Goal: Task Accomplishment & Management: Complete application form

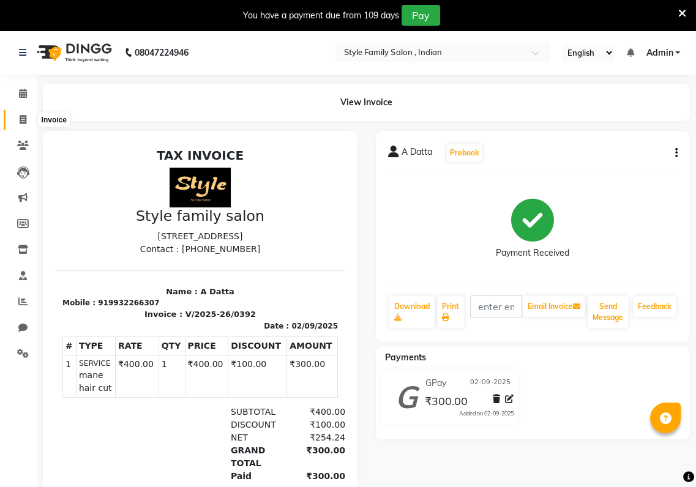
click at [24, 124] on icon at bounding box center [23, 119] width 7 height 9
select select "service"
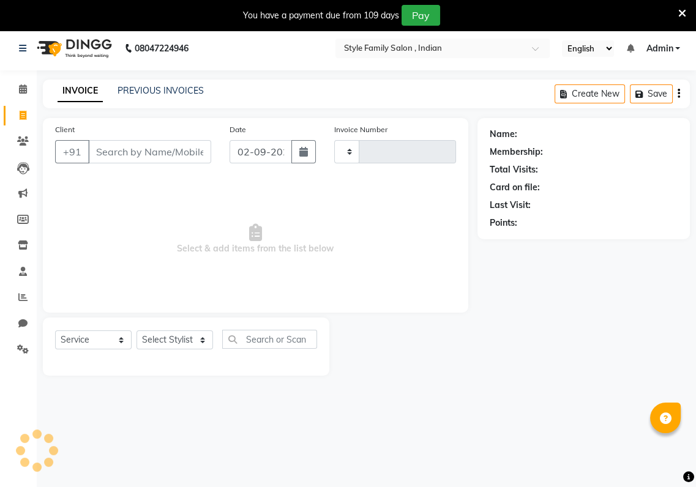
type input "0393"
select select "8264"
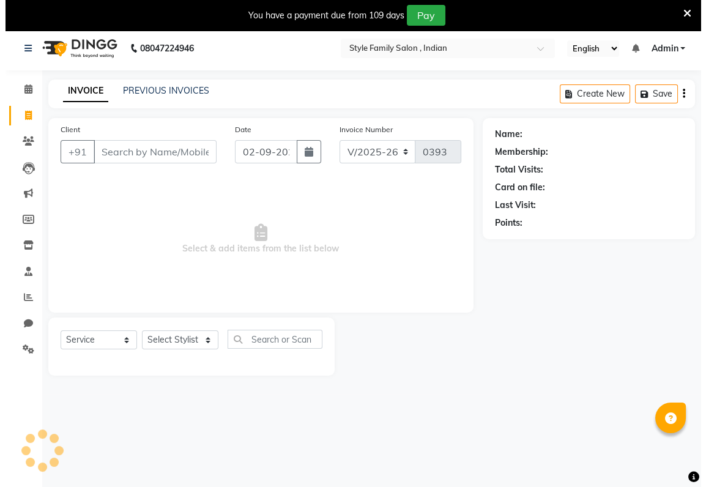
scroll to position [30, 0]
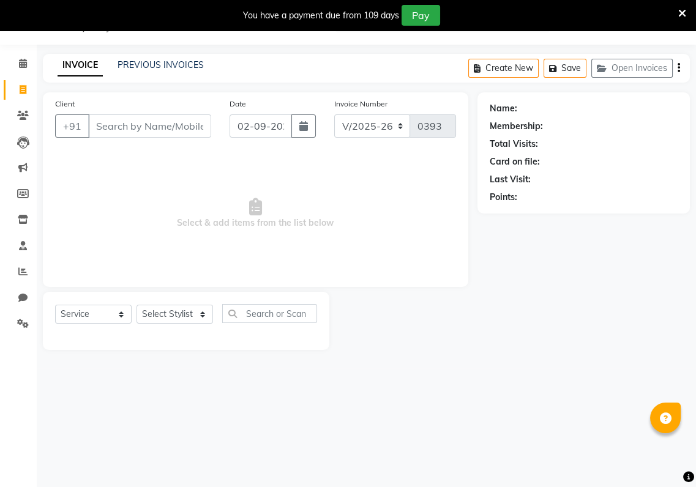
click at [88, 126] on input "Client" at bounding box center [149, 125] width 123 height 23
click at [94, 123] on input "Client" at bounding box center [149, 125] width 123 height 23
type input "9874195056"
click at [203, 314] on select "Select Stylist [PERSON_NAME] Baishaki chotto [PERSON_NAME] [PERSON_NAME] [PERSO…" at bounding box center [175, 314] width 77 height 19
select select "80351"
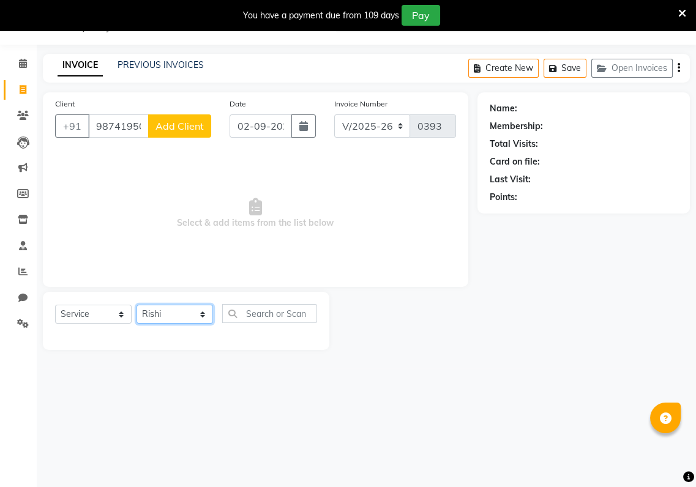
click at [137, 305] on select "Select Stylist [PERSON_NAME] Baishaki chotto [PERSON_NAME] [PERSON_NAME] [PERSO…" at bounding box center [175, 314] width 77 height 19
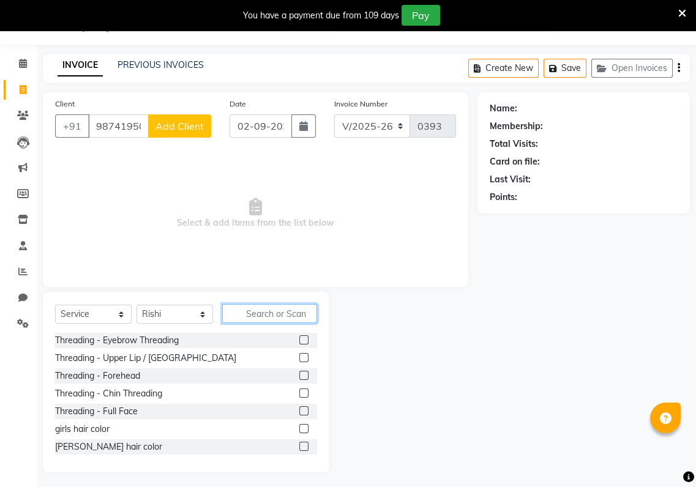
click at [247, 317] on input "text" at bounding box center [269, 313] width 95 height 19
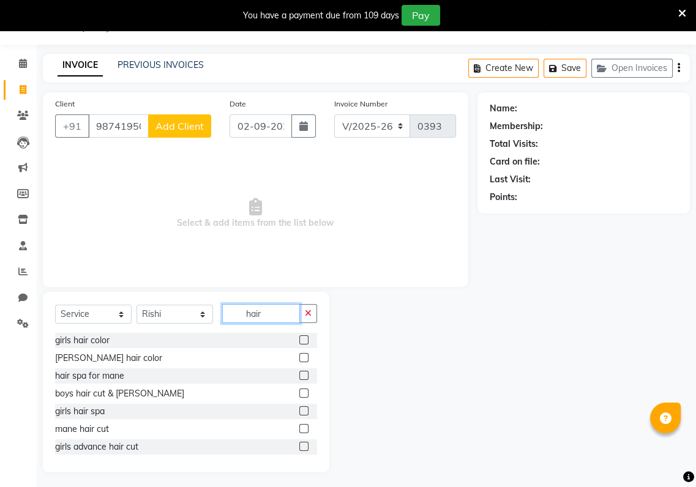
type input "hair"
click at [299, 394] on label at bounding box center [303, 393] width 9 height 9
click at [299, 394] on input "checkbox" at bounding box center [303, 394] width 8 height 8
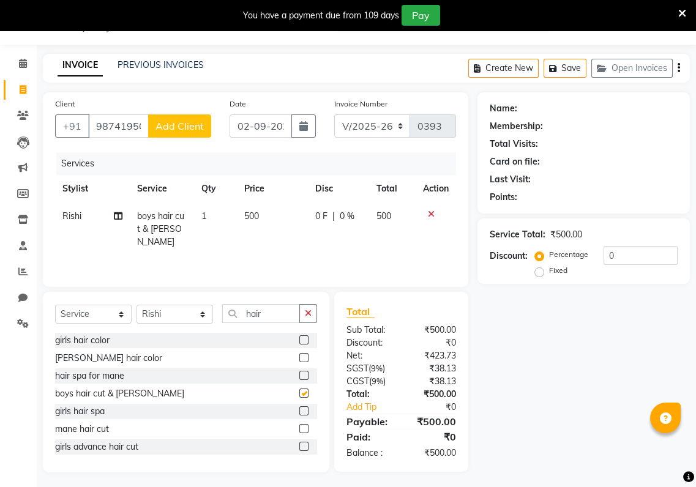
checkbox input "false"
click at [176, 123] on span "Add Client" at bounding box center [179, 126] width 48 height 12
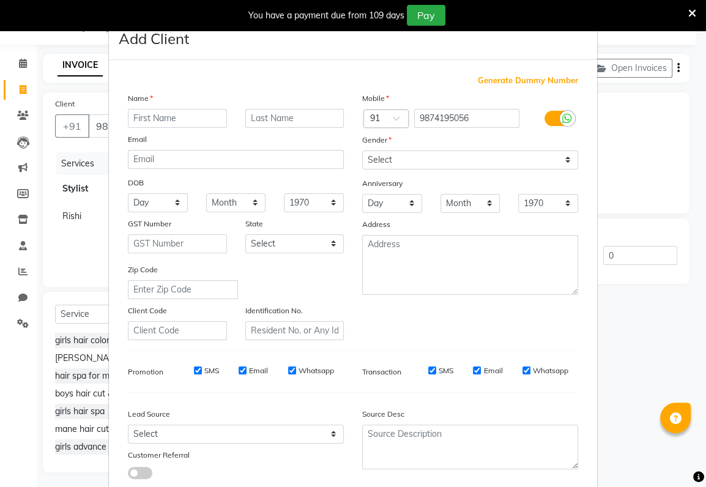
click at [128, 121] on input "text" at bounding box center [177, 118] width 99 height 19
type input "[PERSON_NAME]"
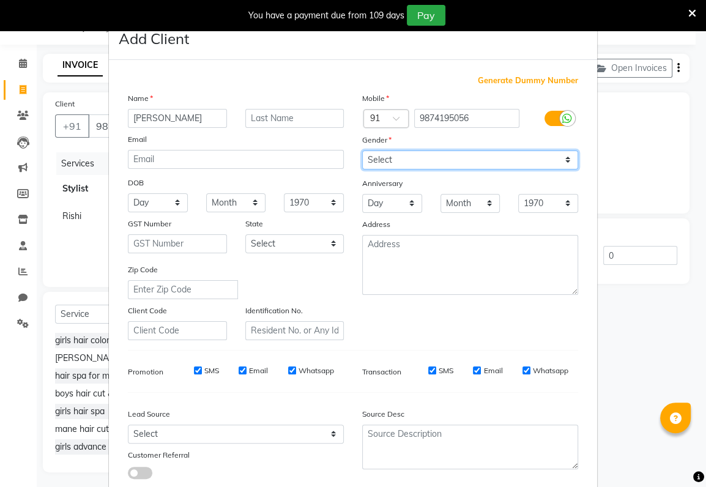
click at [372, 159] on select "Select [DEMOGRAPHIC_DATA] [DEMOGRAPHIC_DATA] Other Prefer Not To Say" at bounding box center [470, 160] width 216 height 19
select select "[DEMOGRAPHIC_DATA]"
click at [362, 151] on select "Select [DEMOGRAPHIC_DATA] [DEMOGRAPHIC_DATA] Other Prefer Not To Say" at bounding box center [470, 160] width 216 height 19
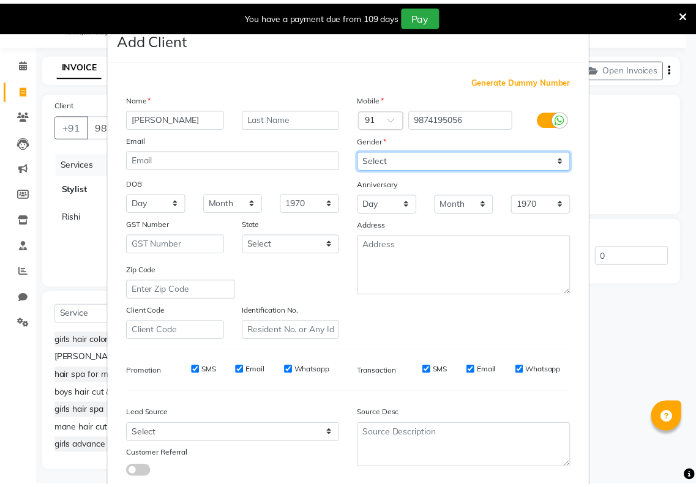
scroll to position [75, 0]
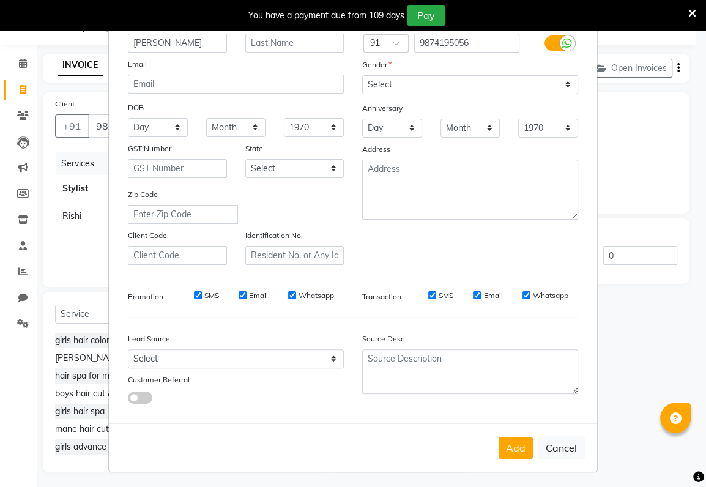
click at [514, 457] on div "Add Cancel" at bounding box center [353, 448] width 488 height 48
click at [518, 447] on button "Add" at bounding box center [516, 448] width 34 height 22
select select
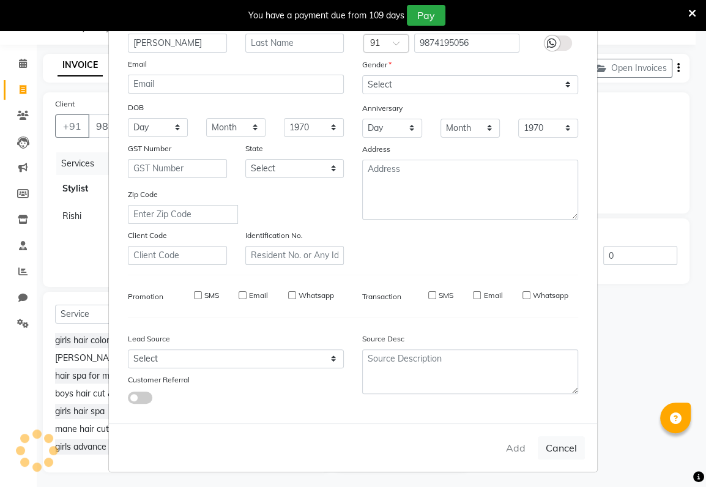
select select
checkbox input "false"
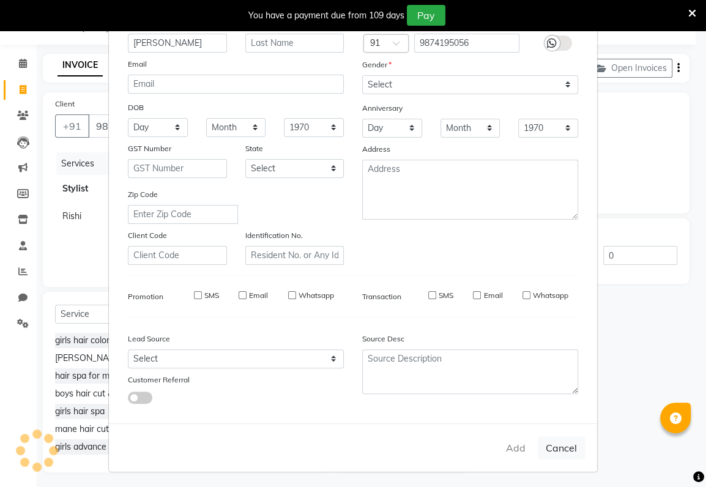
checkbox input "false"
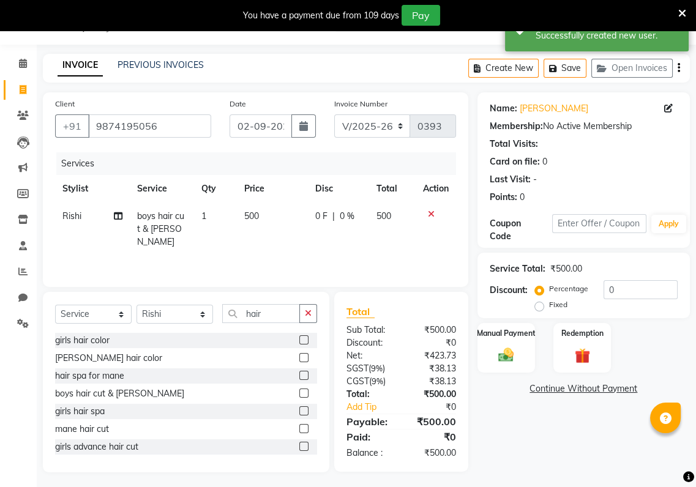
click at [248, 215] on span "500" at bounding box center [251, 216] width 15 height 11
select select "80351"
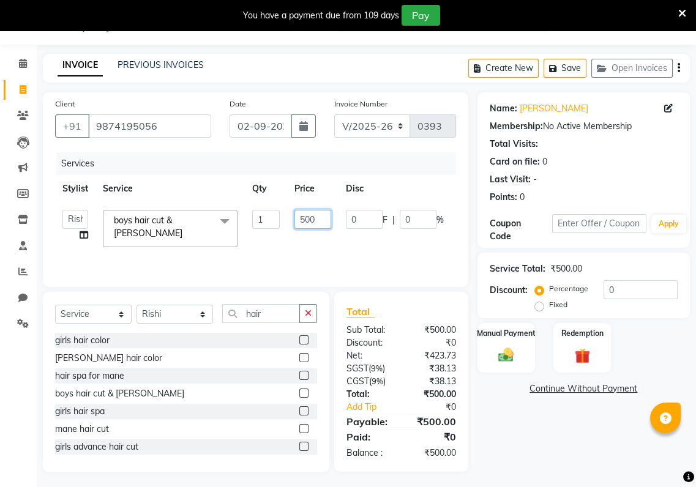
click at [305, 218] on input "500" at bounding box center [312, 219] width 37 height 19
type input "600"
click at [318, 215] on input "600" at bounding box center [312, 219] width 37 height 19
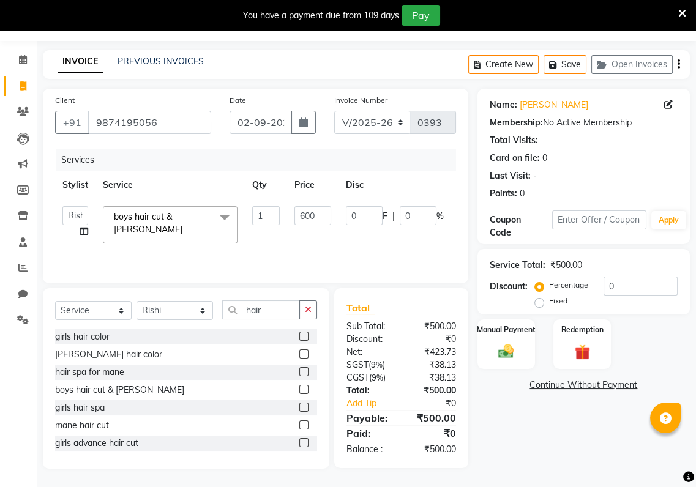
click at [385, 244] on div "Services Stylist Service Qty Price Disc Total Action [PERSON_NAME] Baishaki cho…" at bounding box center [255, 210] width 401 height 122
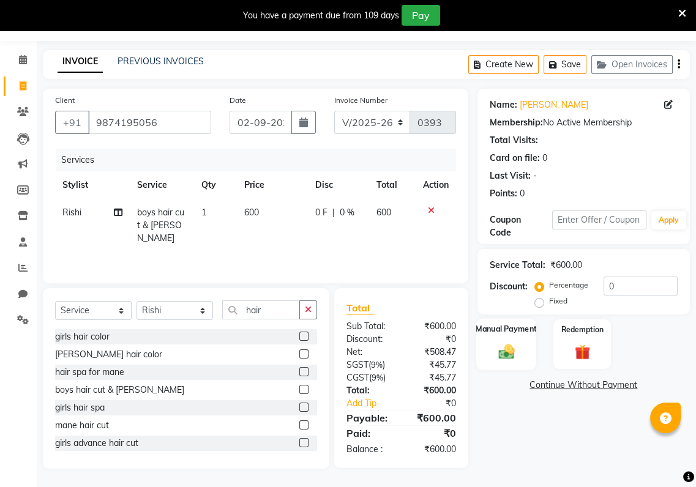
click at [503, 365] on div "Manual Payment" at bounding box center [506, 343] width 60 height 51
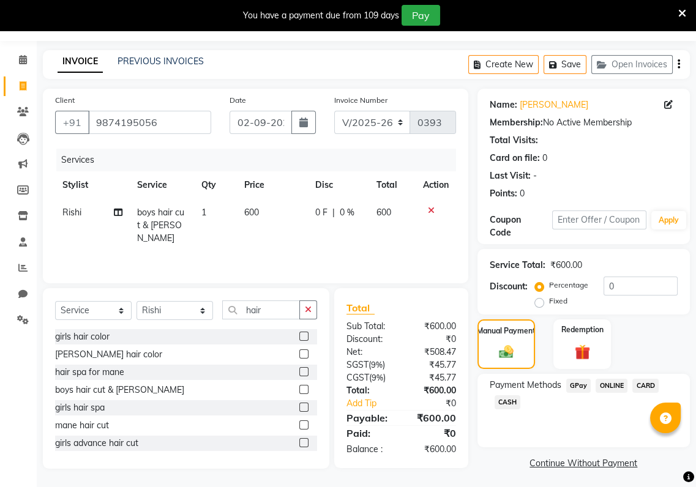
click at [577, 384] on span "GPay" at bounding box center [578, 386] width 25 height 14
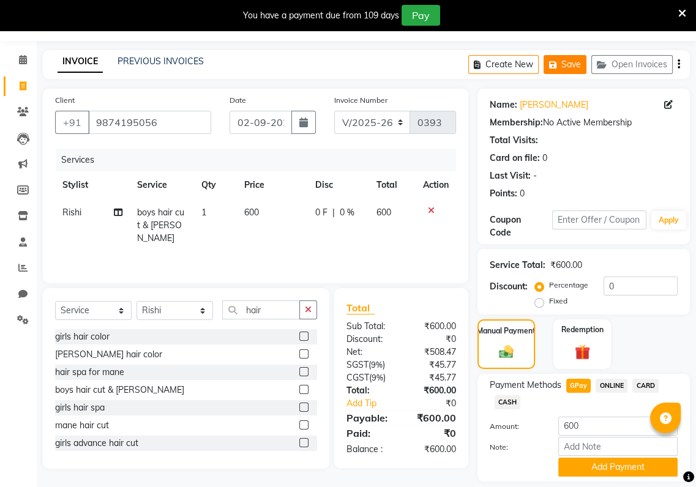
click at [571, 64] on button "Save" at bounding box center [565, 64] width 43 height 19
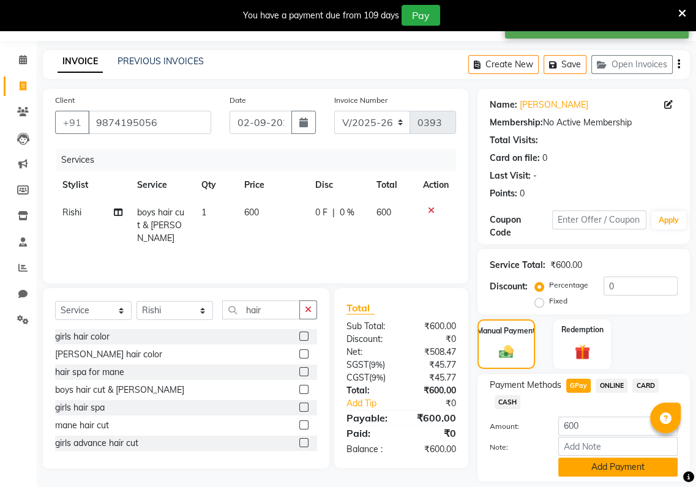
click at [578, 465] on button "Add Payment" at bounding box center [617, 467] width 119 height 19
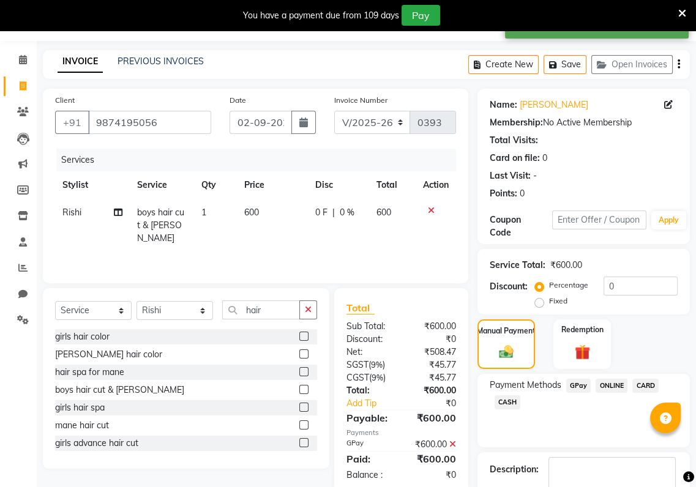
scroll to position [107, 0]
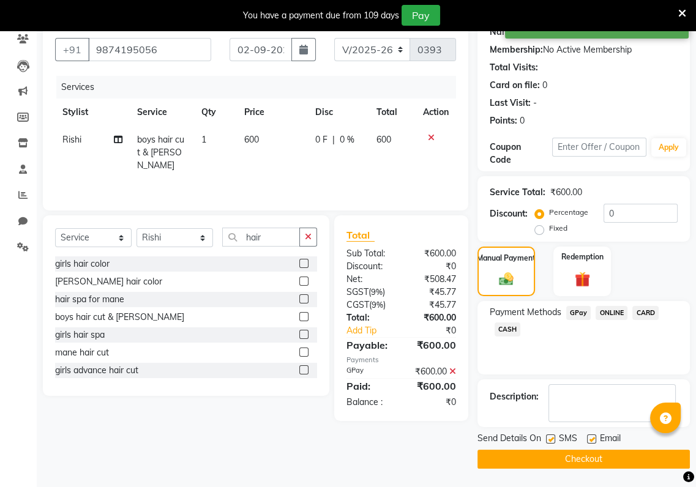
click at [580, 462] on button "Checkout" at bounding box center [583, 459] width 212 height 19
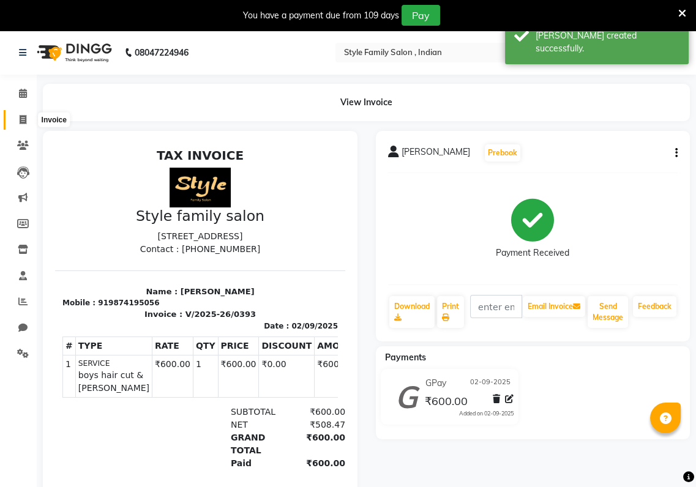
click at [22, 122] on icon at bounding box center [23, 119] width 7 height 9
select select "service"
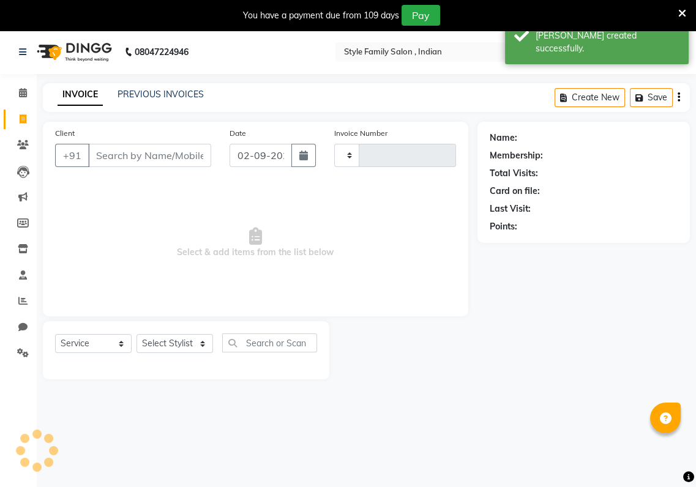
type input "0394"
select select "8264"
